Goal: Task Accomplishment & Management: Use online tool/utility

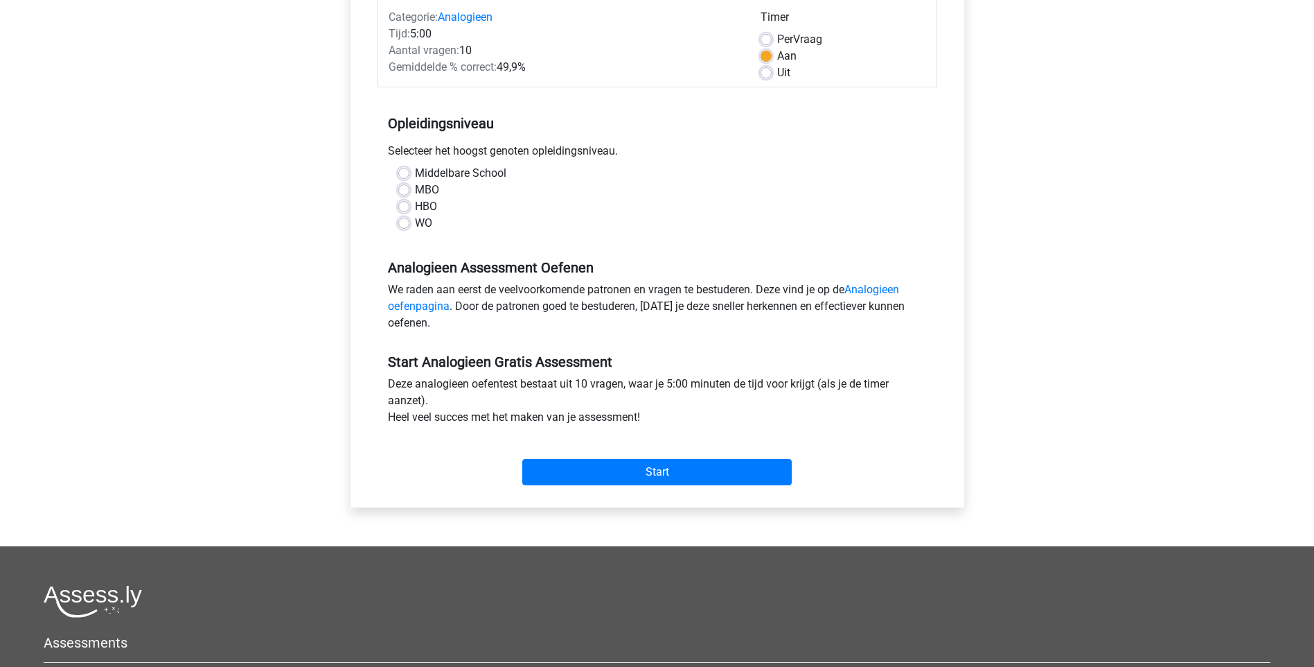
scroll to position [416, 0]
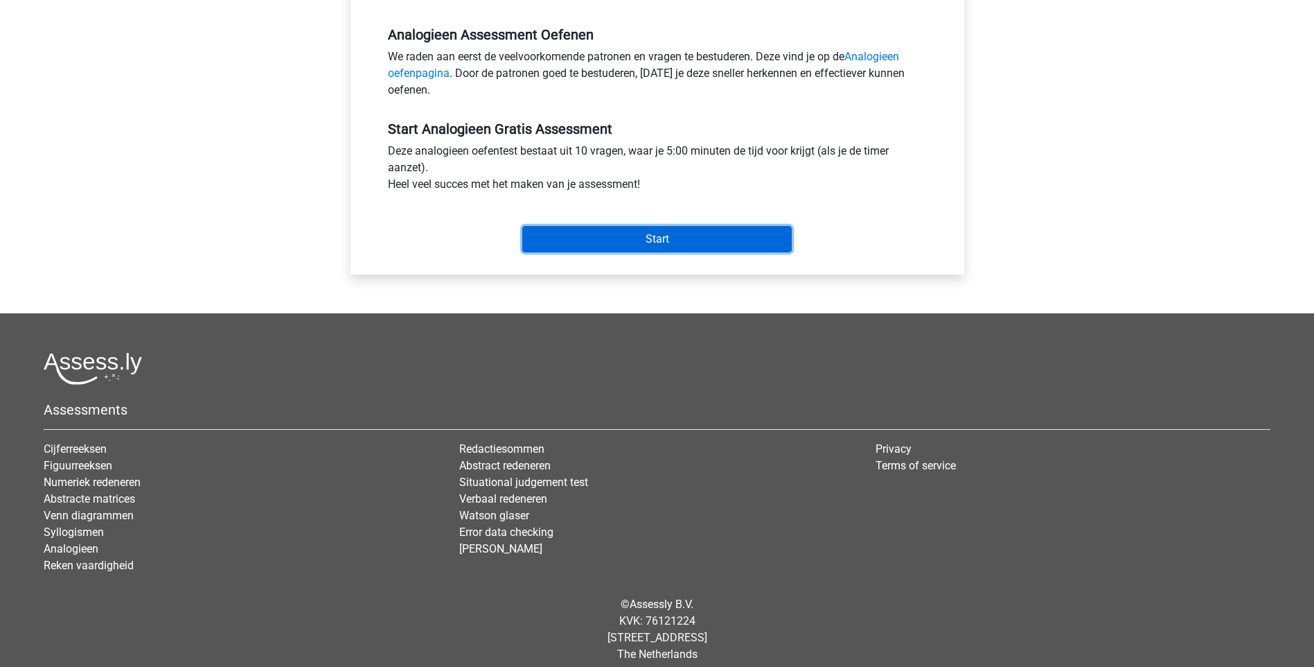
click at [674, 232] on input "Start" at bounding box center [657, 239] width 270 height 26
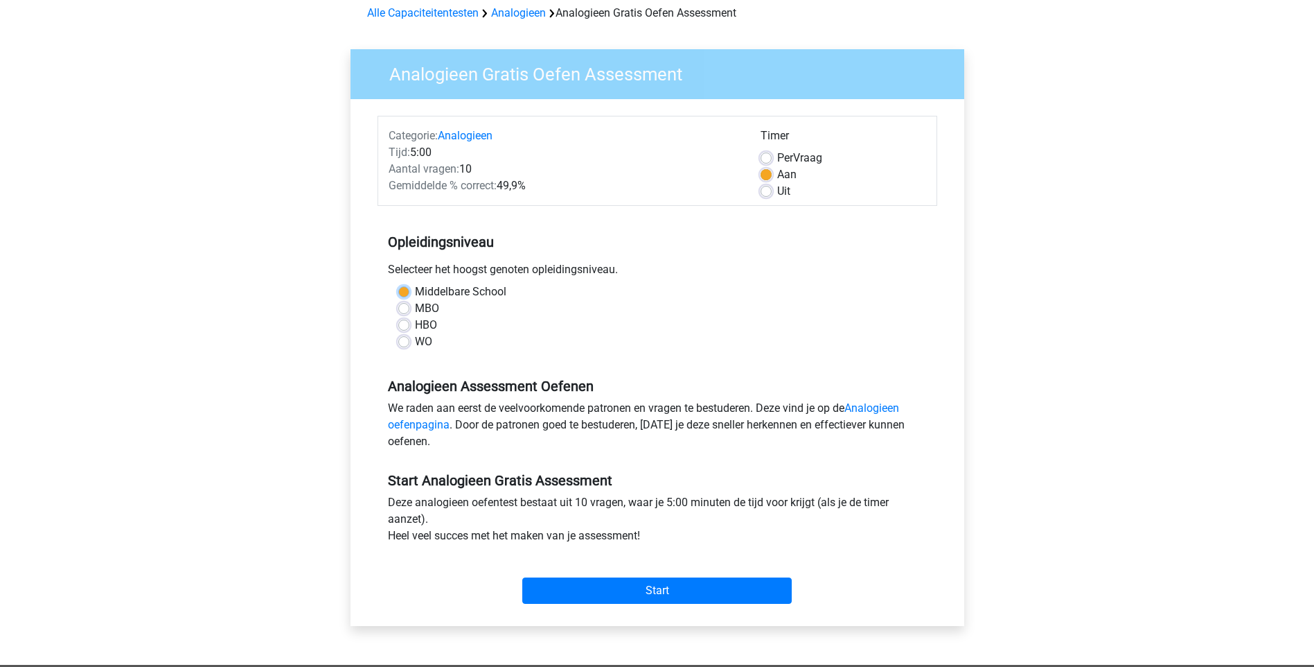
scroll to position [1, 0]
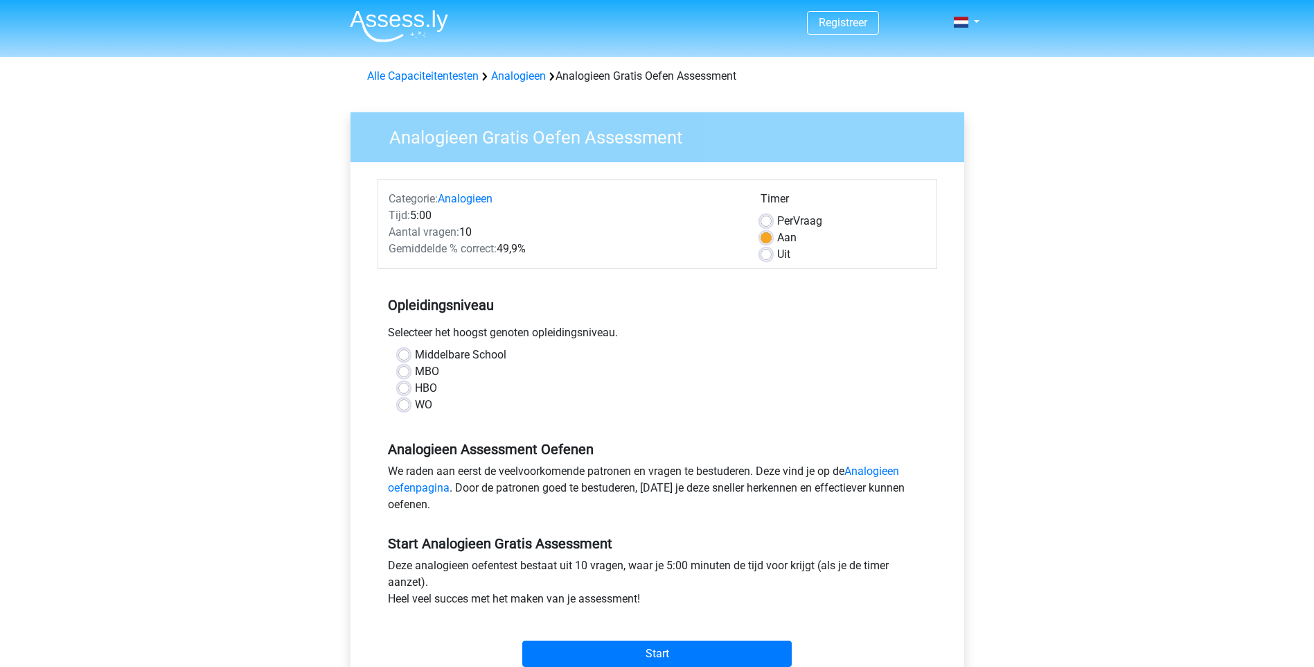
click at [415, 405] on label "WO" at bounding box center [423, 404] width 17 height 17
click at [403, 405] on input "WO" at bounding box center [403, 403] width 11 height 14
radio input "true"
click at [663, 656] on input "Start" at bounding box center [657, 653] width 270 height 26
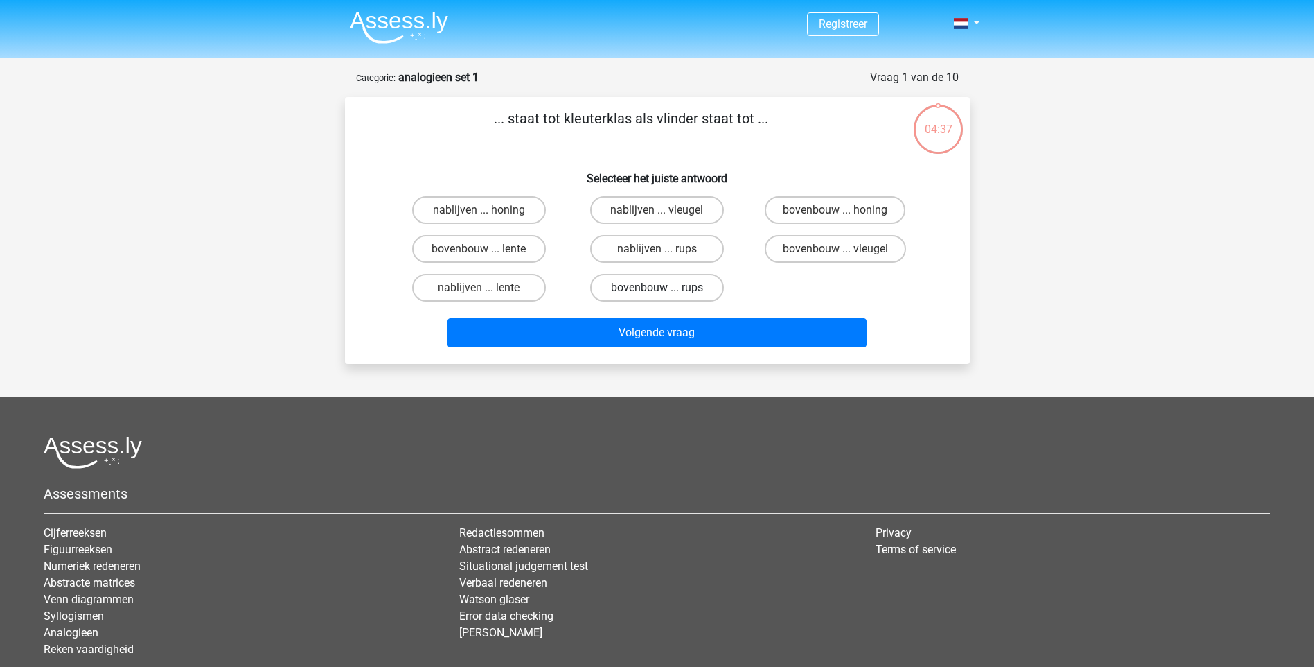
click at [670, 283] on label "bovenbouw ... rups" at bounding box center [657, 288] width 134 height 28
click at [666, 288] on input "bovenbouw ... rups" at bounding box center [661, 292] width 9 height 9
radio input "true"
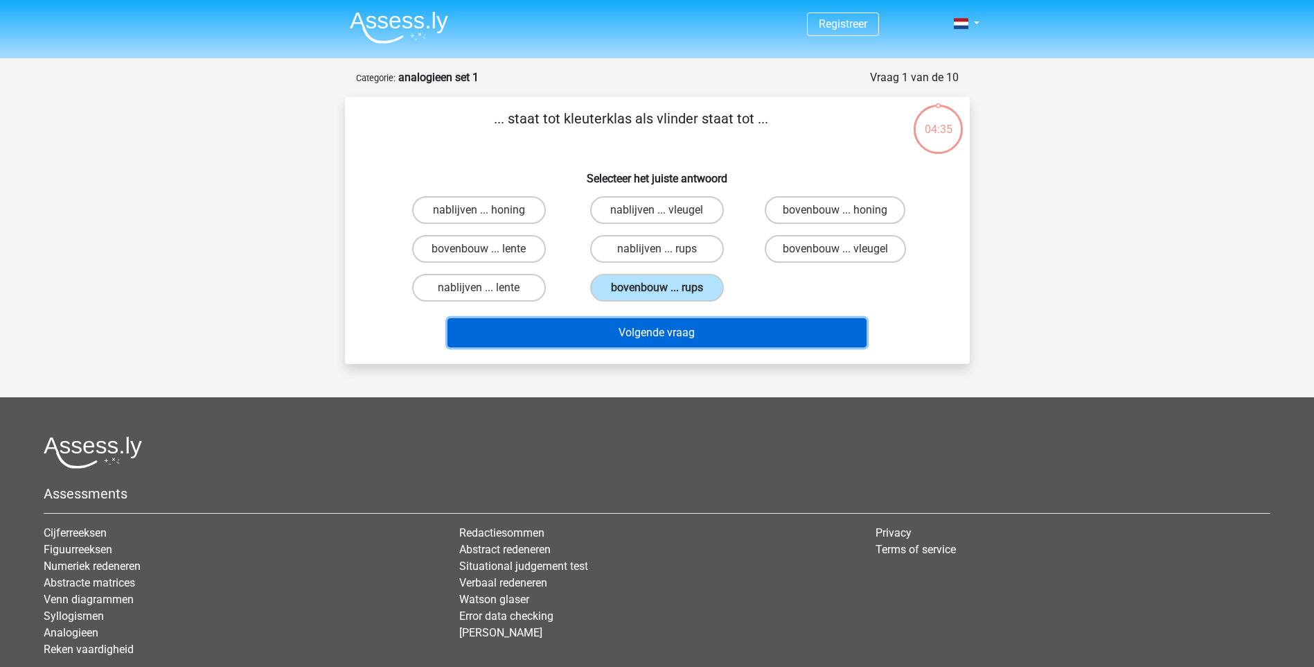
click at [669, 331] on button "Volgende vraag" at bounding box center [657, 332] width 419 height 29
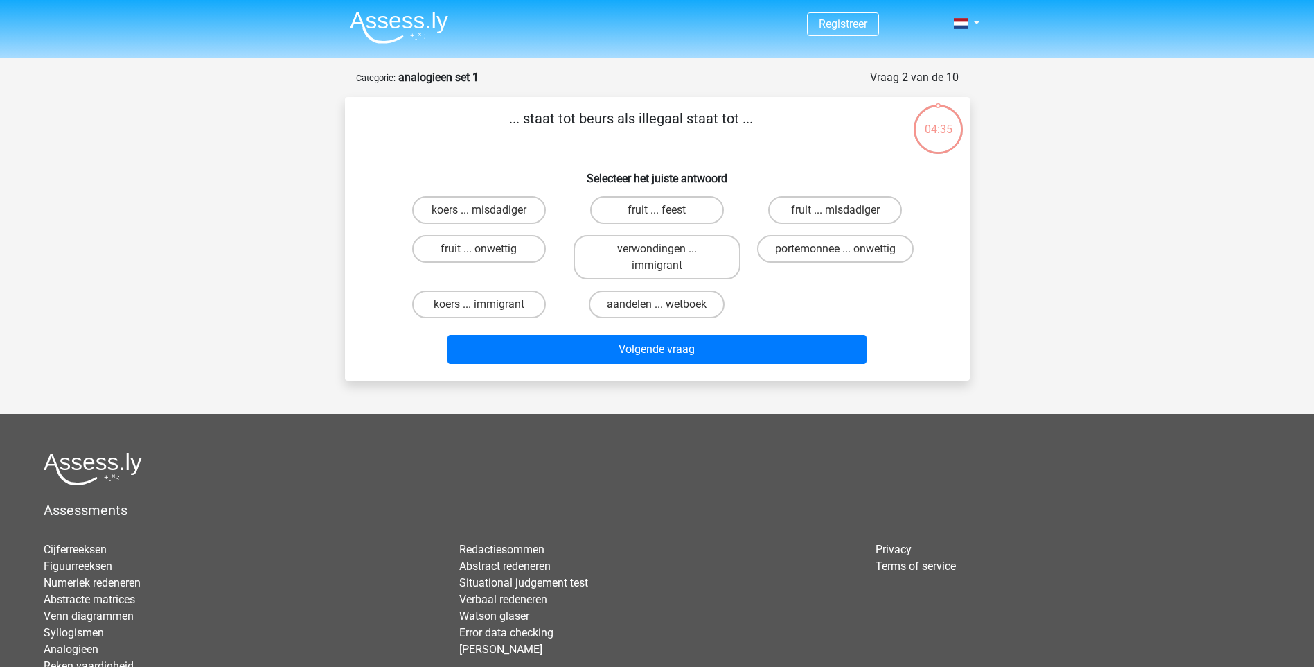
scroll to position [69, 0]
